Goal: Understand process/instructions

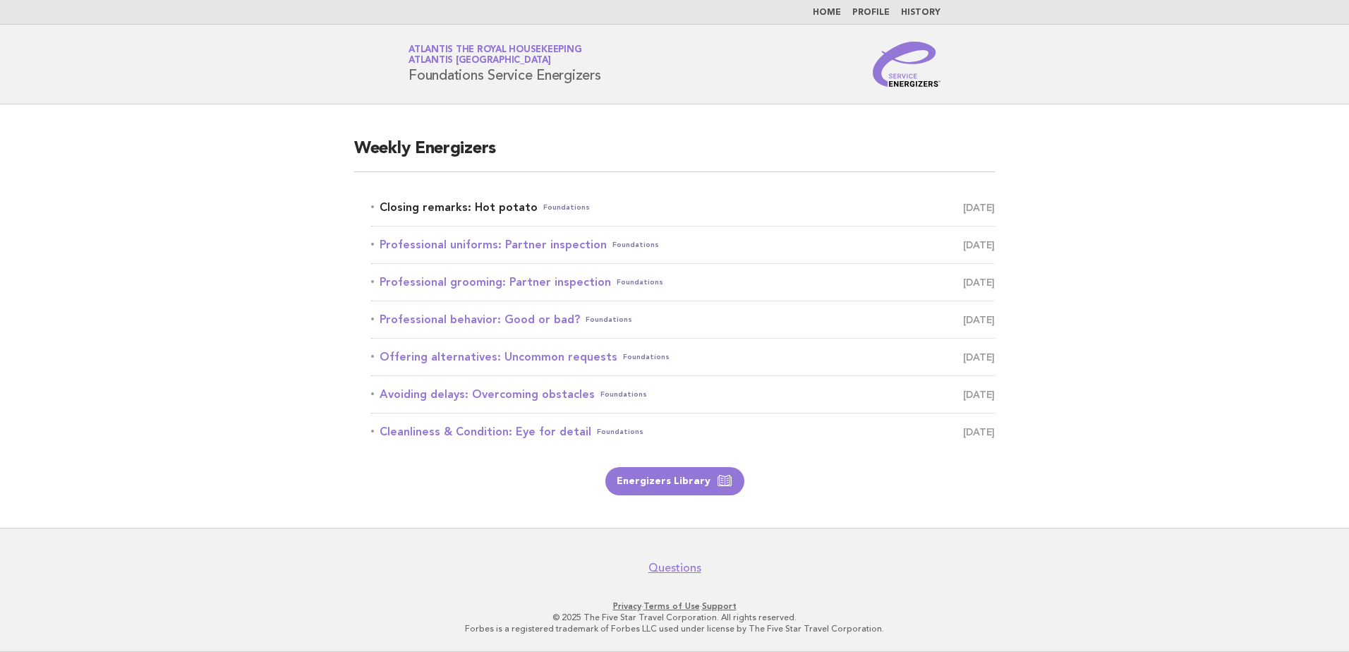
click at [475, 205] on link "Closing remarks: Hot potato Foundations [DATE]" at bounding box center [683, 208] width 624 height 20
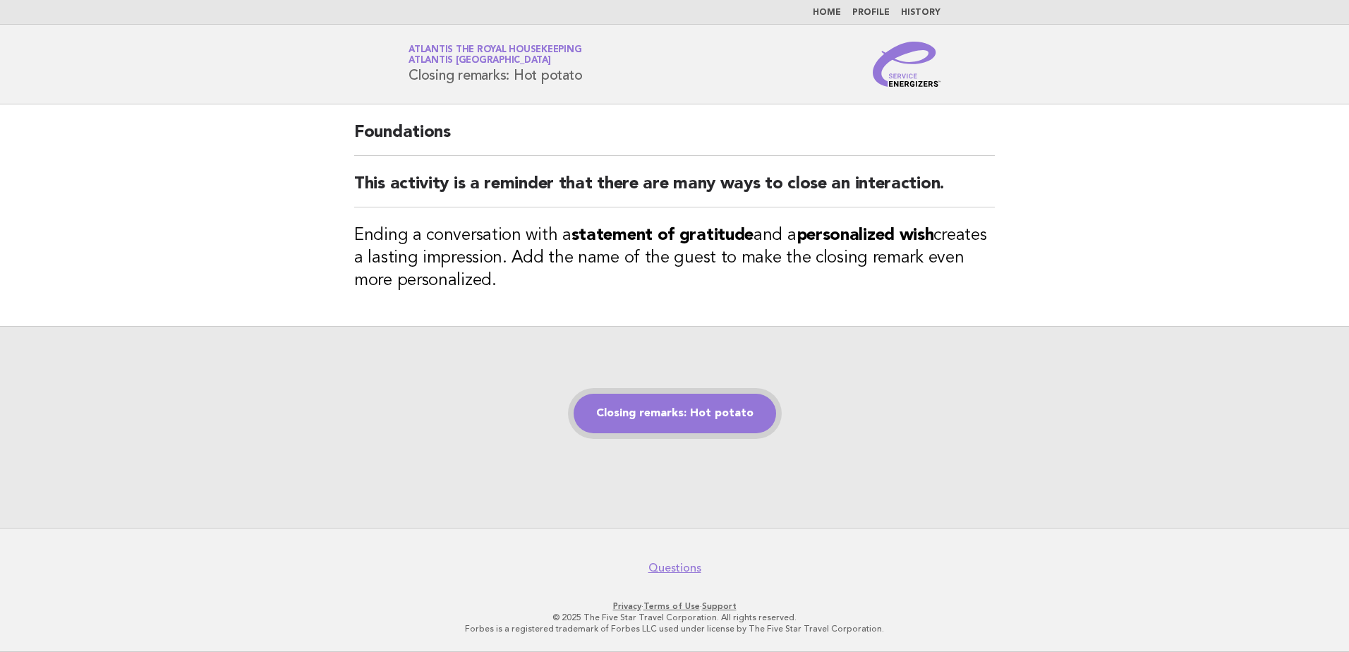
click at [650, 402] on link "Closing remarks: Hot potato" at bounding box center [675, 414] width 202 height 40
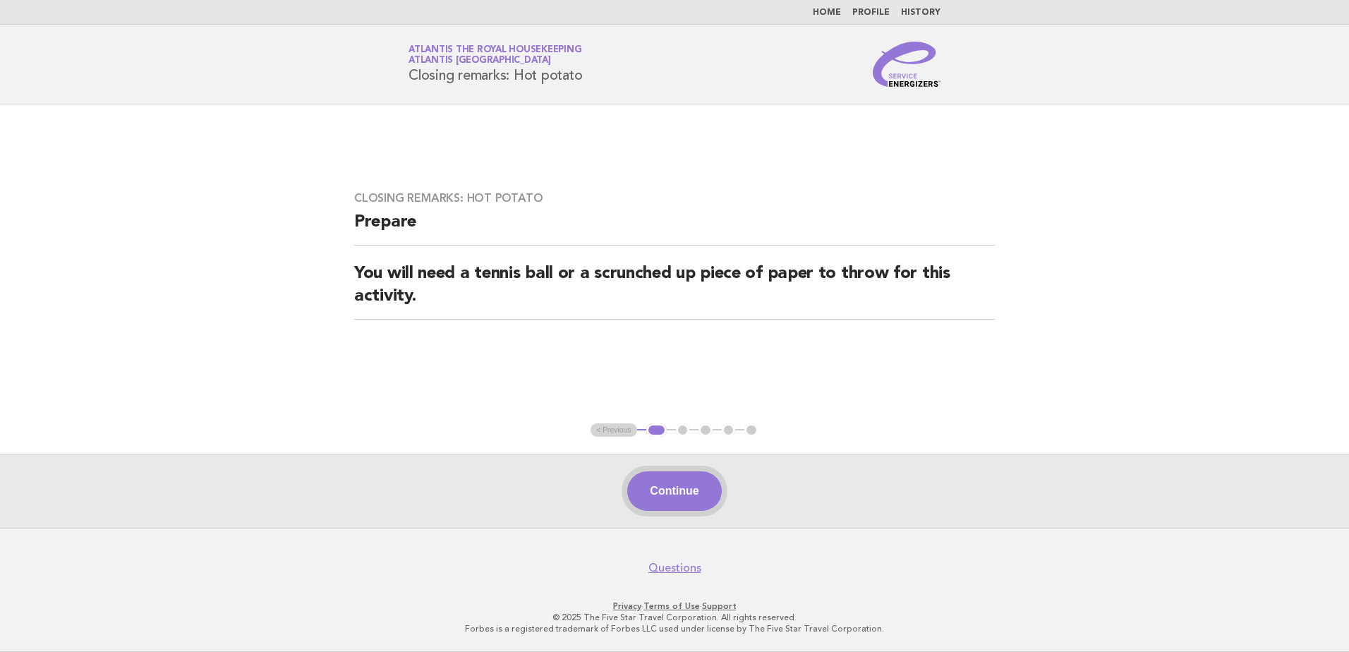
click at [649, 491] on button "Continue" at bounding box center [674, 491] width 94 height 40
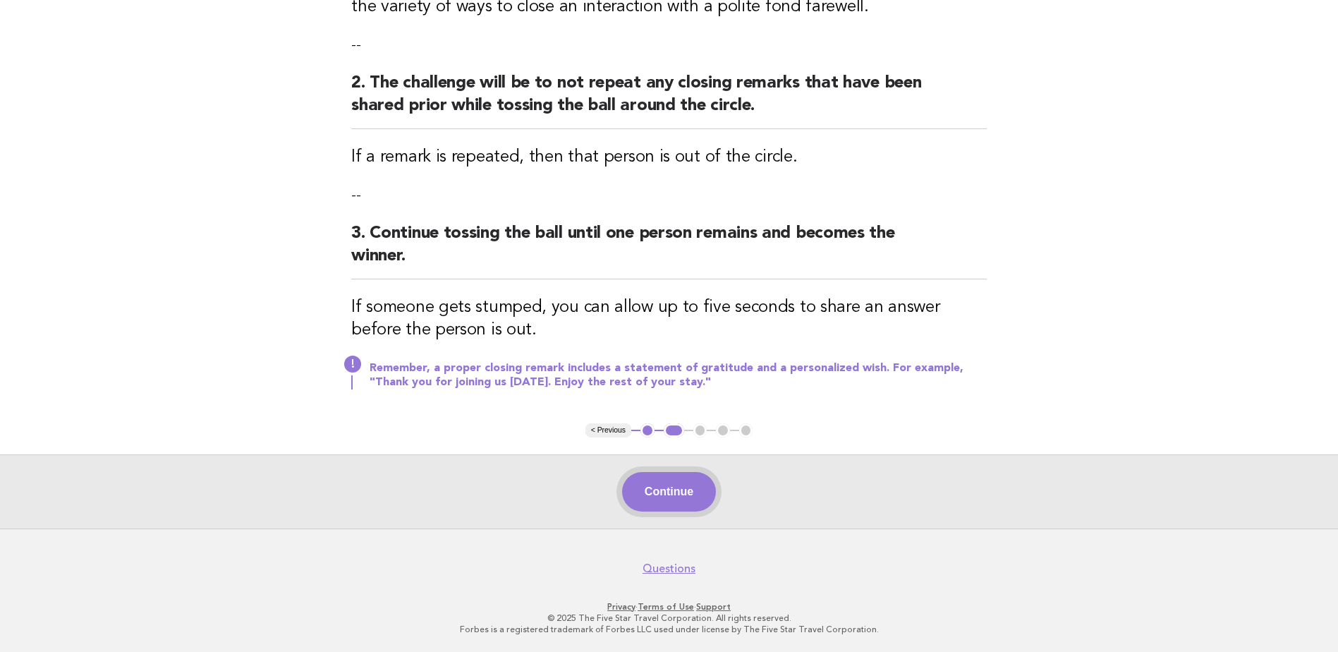
click at [653, 493] on button "Continue" at bounding box center [669, 492] width 94 height 40
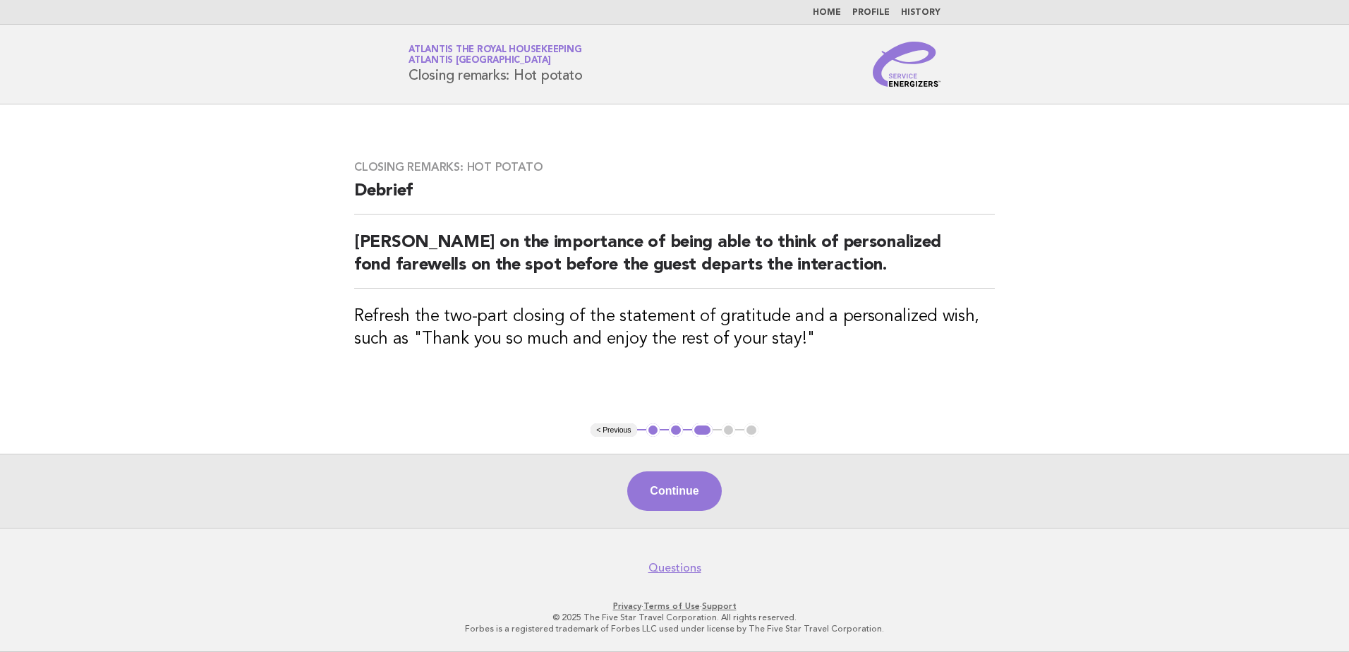
click at [653, 493] on button "Continue" at bounding box center [674, 491] width 94 height 40
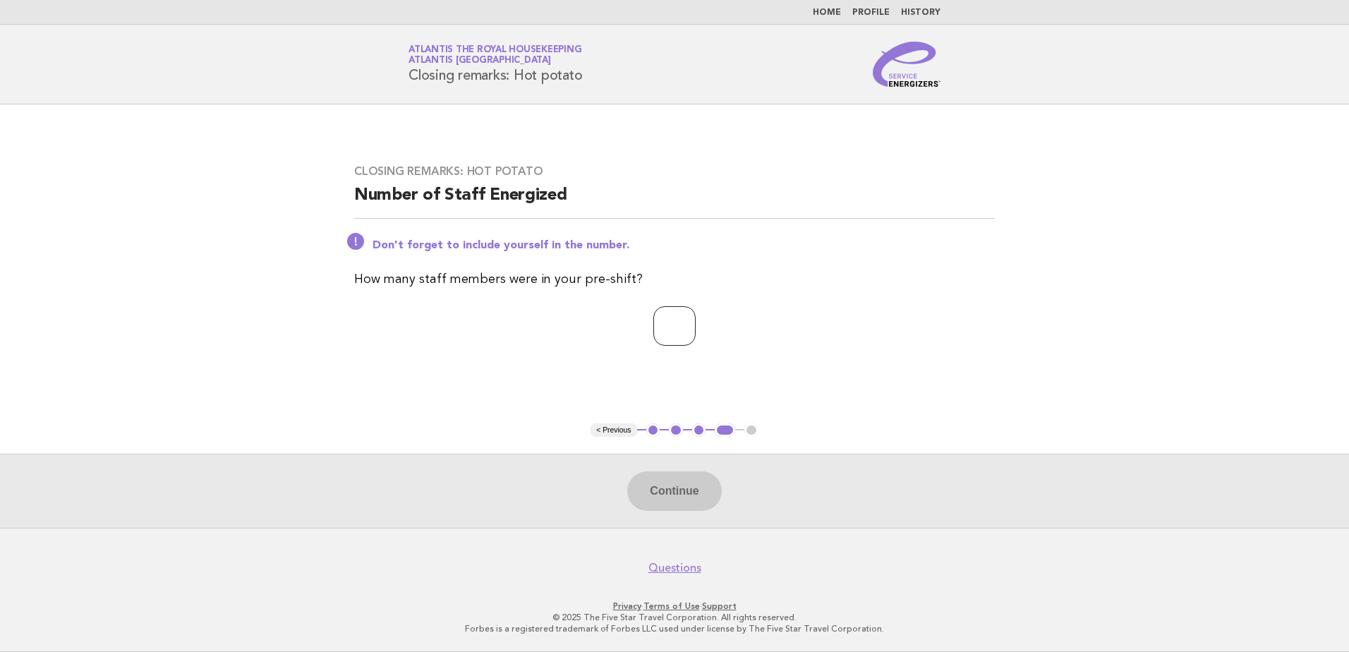
click at [661, 334] on input "number" at bounding box center [674, 326] width 42 height 40
type input "**"
click at [668, 504] on button "Continue" at bounding box center [674, 491] width 94 height 40
